Goal: Complete application form

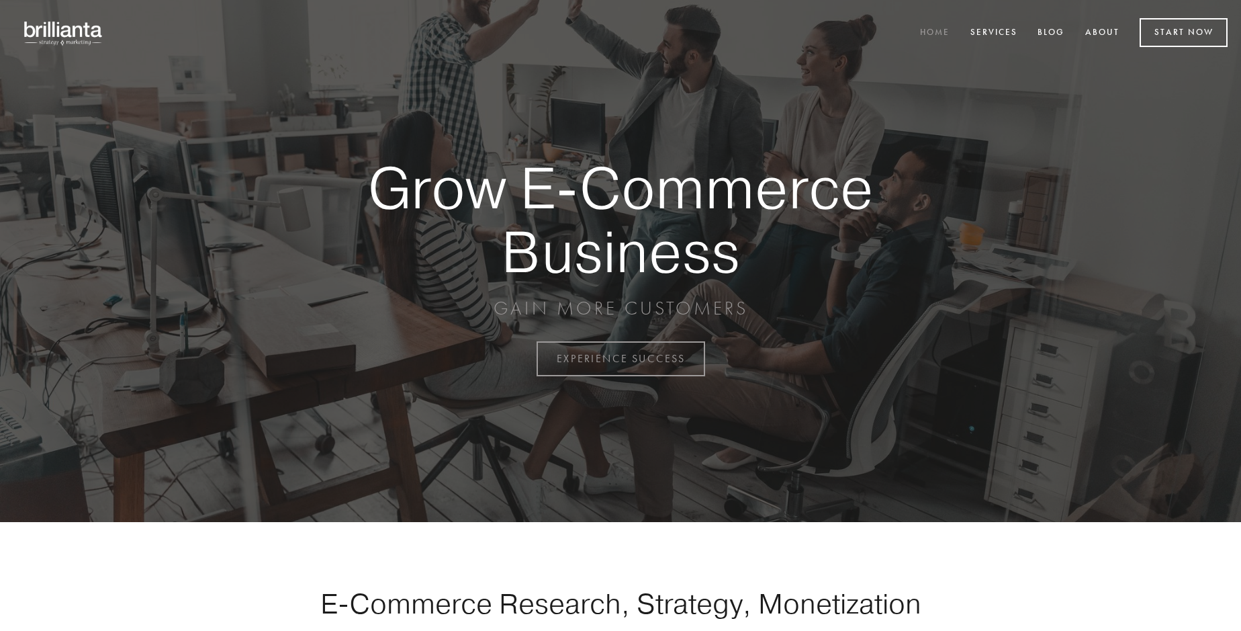
scroll to position [3521, 0]
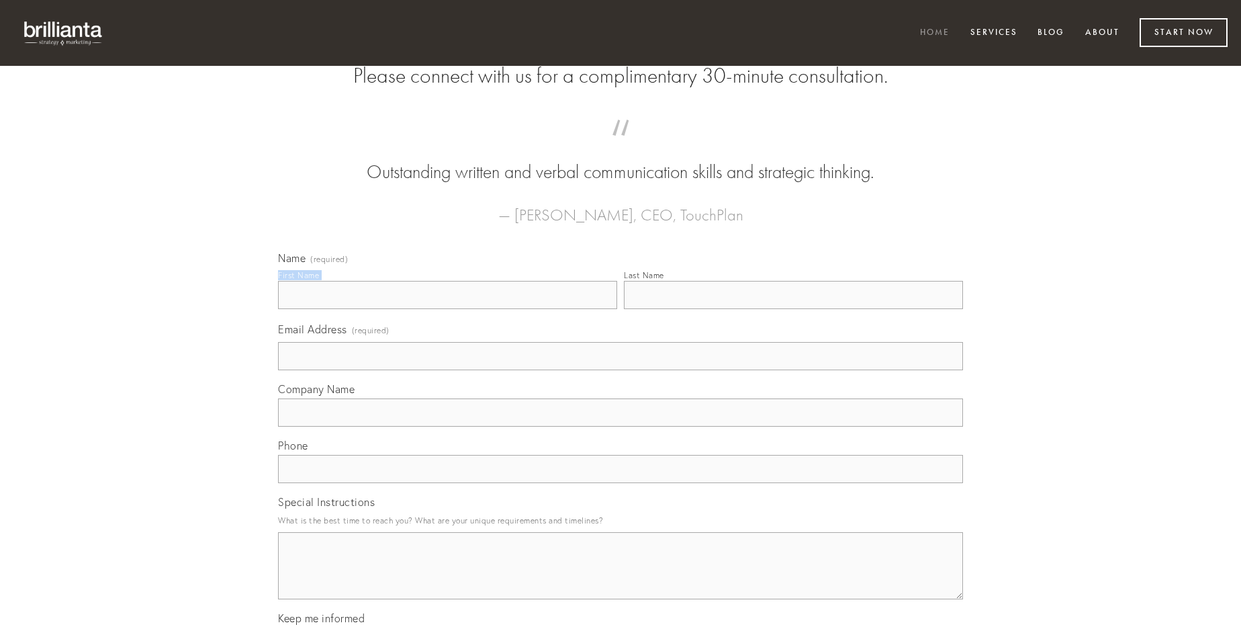
type input "[PERSON_NAME]"
click at [793, 309] on input "Last Name" at bounding box center [793, 295] width 339 height 28
type input "[PERSON_NAME]"
click at [621, 370] on input "Email Address (required)" at bounding box center [620, 356] width 685 height 28
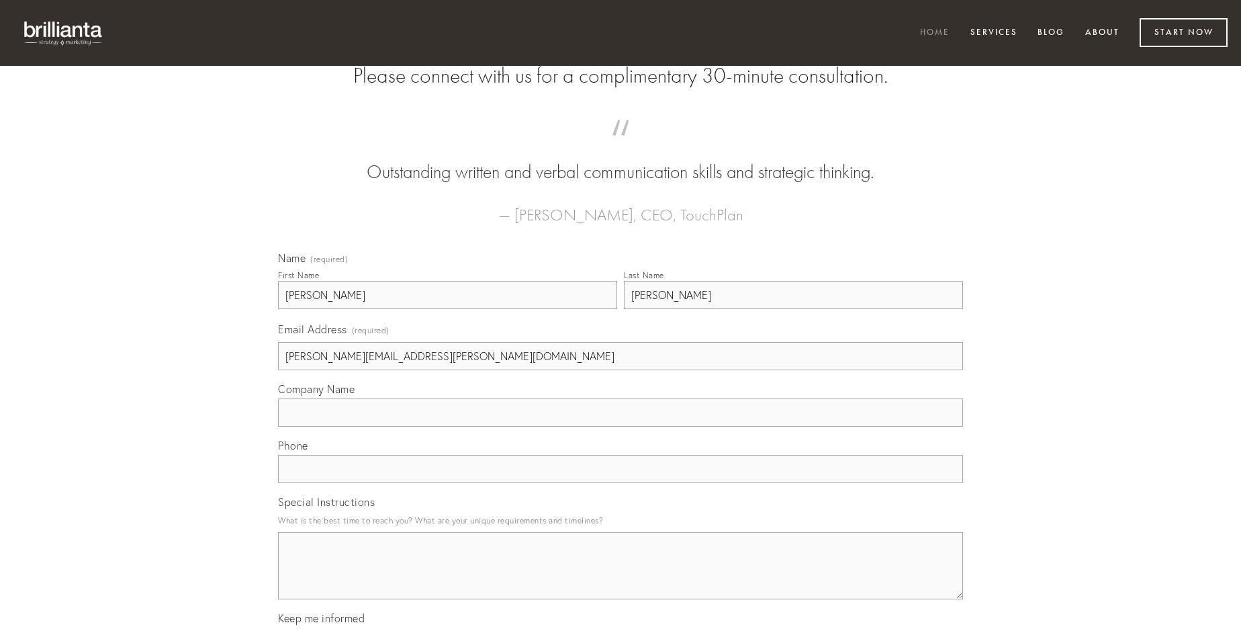
type input "[PERSON_NAME][EMAIL_ADDRESS][PERSON_NAME][DOMAIN_NAME]"
click at [621, 427] on input "Company Name" at bounding box center [620, 412] width 685 height 28
type input "teres"
click at [621, 483] on input "text" at bounding box center [620, 469] width 685 height 28
click at [621, 578] on textarea "Special Instructions" at bounding box center [620, 565] width 685 height 67
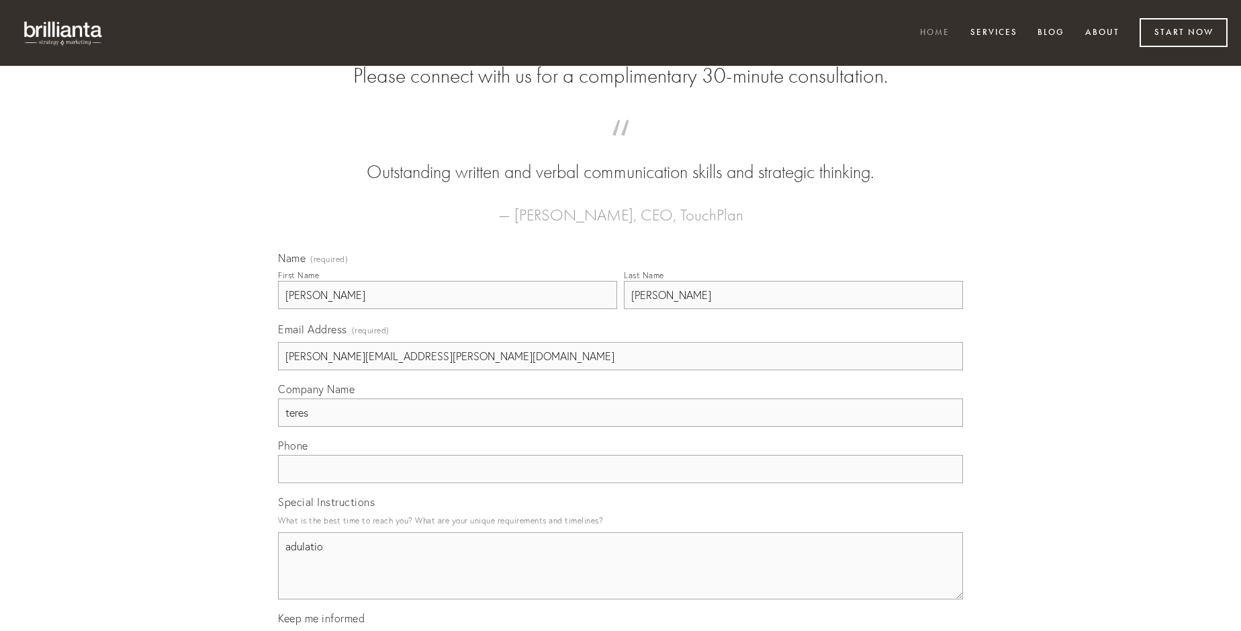
type textarea "adulatio"
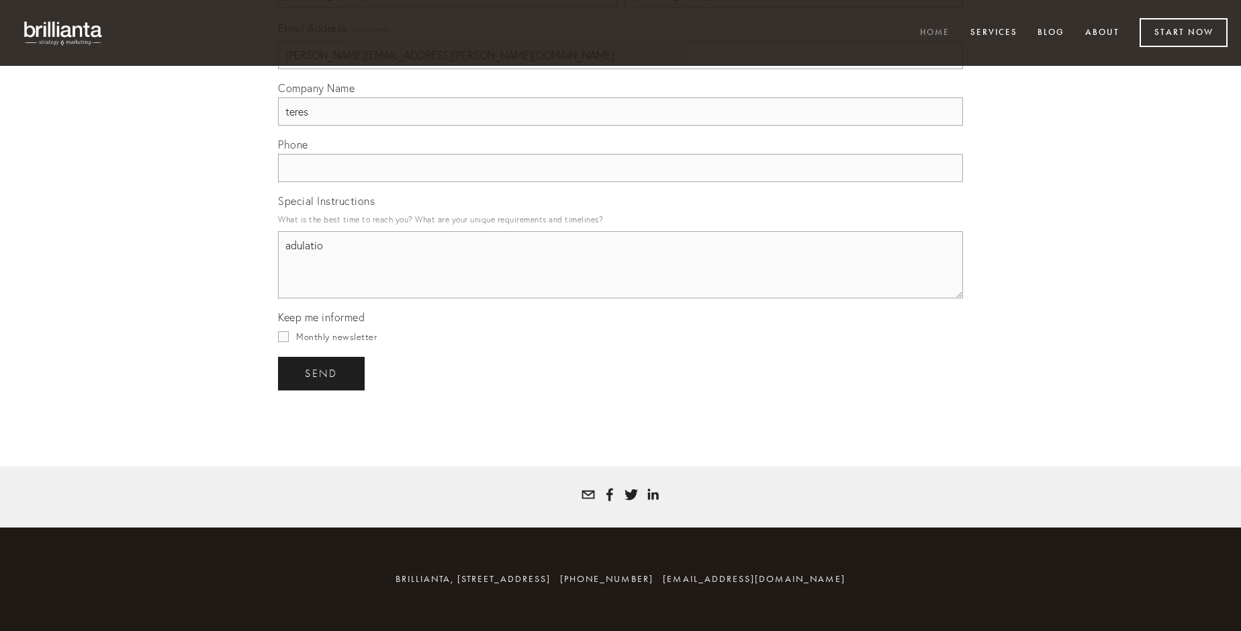
click at [322, 373] on span "send" at bounding box center [321, 373] width 33 height 12
